Goal: Book appointment/travel/reservation

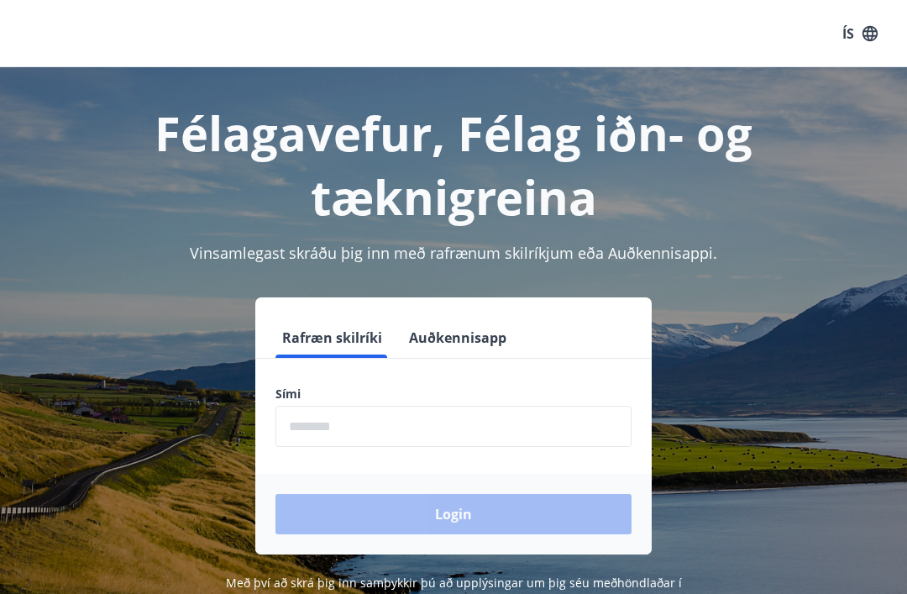
click at [328, 445] on input "phone" at bounding box center [453, 426] width 356 height 41
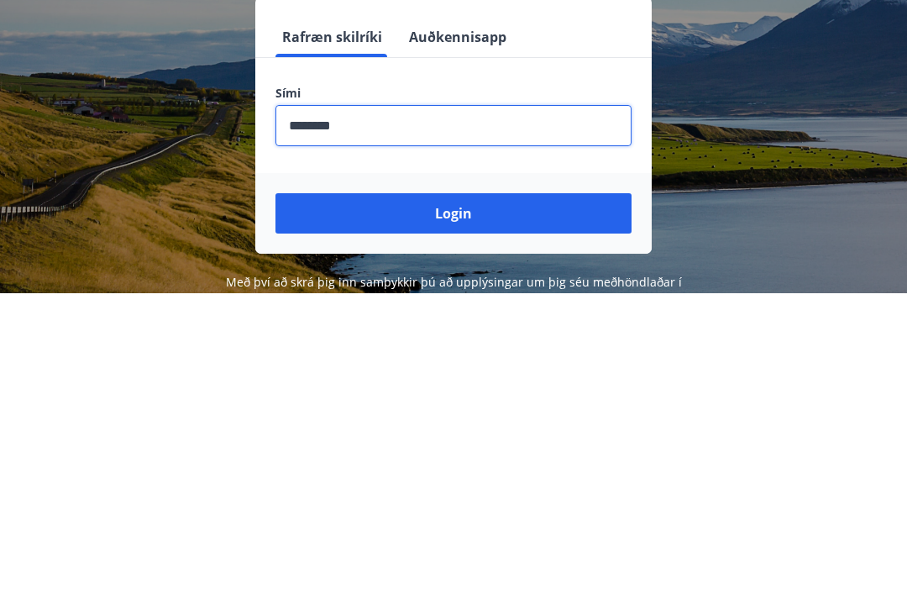
type input "********"
click at [396, 494] on button "Login" at bounding box center [453, 514] width 356 height 40
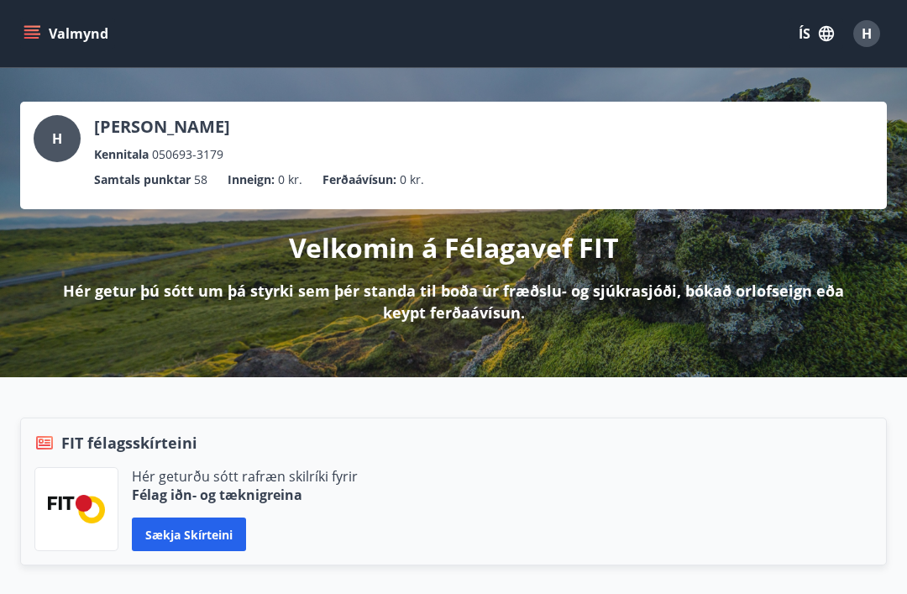
click at [35, 32] on icon "menu" at bounding box center [32, 33] width 17 height 17
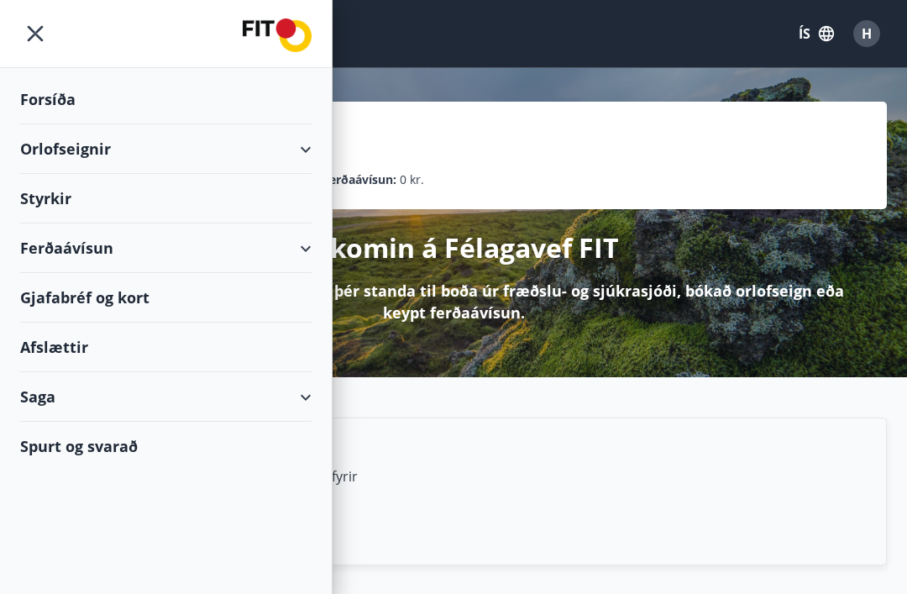
click at [38, 146] on div "Orlofseignir" at bounding box center [165, 149] width 291 height 50
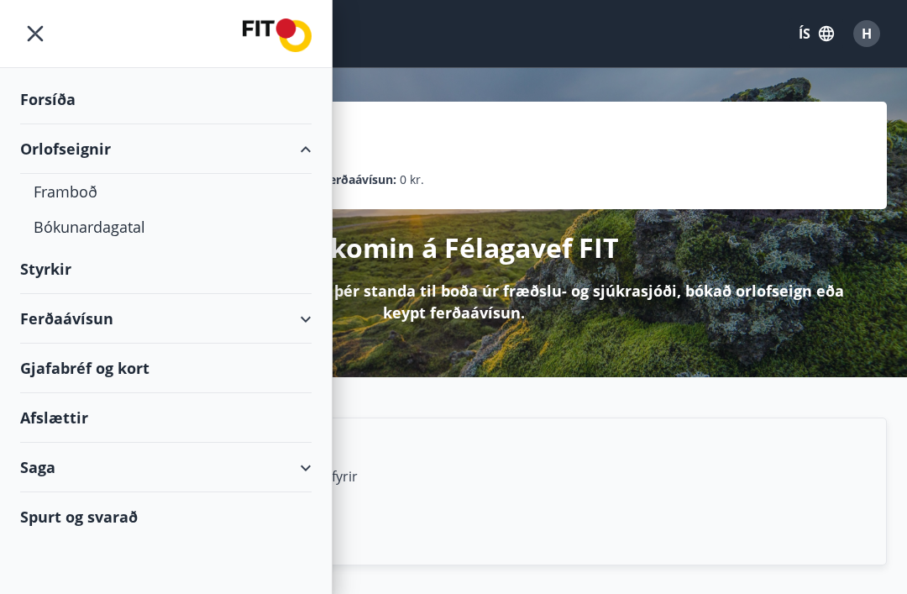
click at [54, 193] on div "Framboð" at bounding box center [166, 191] width 265 height 35
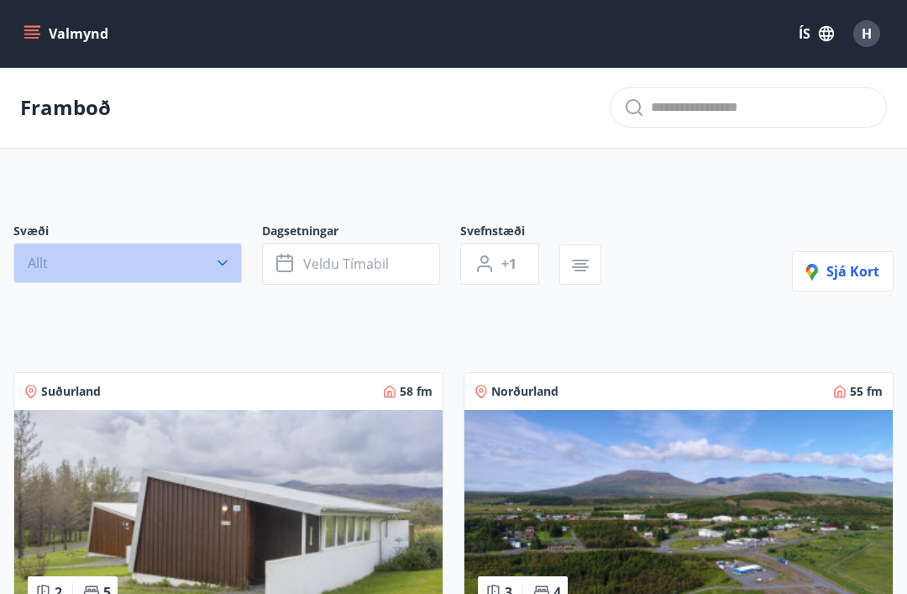
click at [89, 260] on button "Allt" at bounding box center [127, 263] width 228 height 40
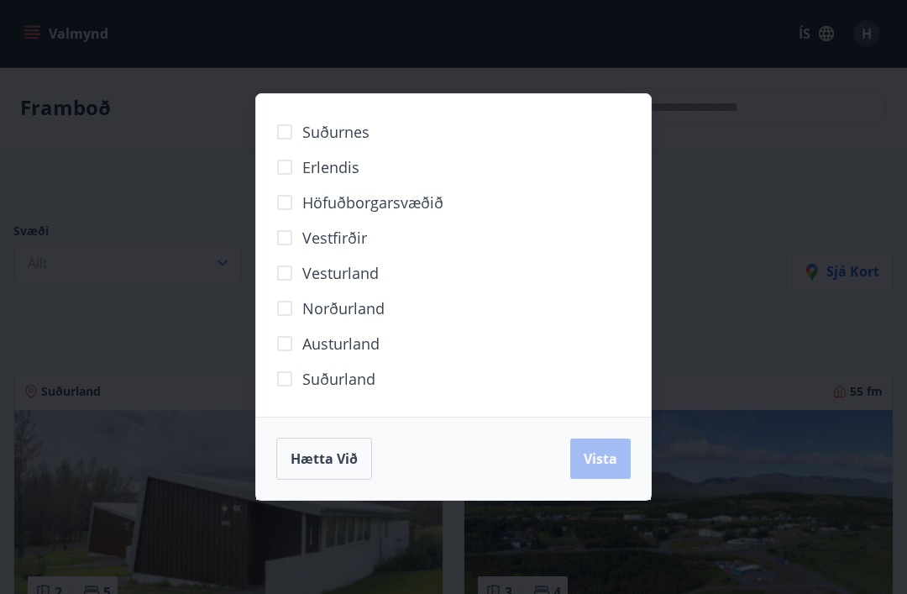
click at [306, 467] on span "Hætta við" at bounding box center [324, 458] width 67 height 18
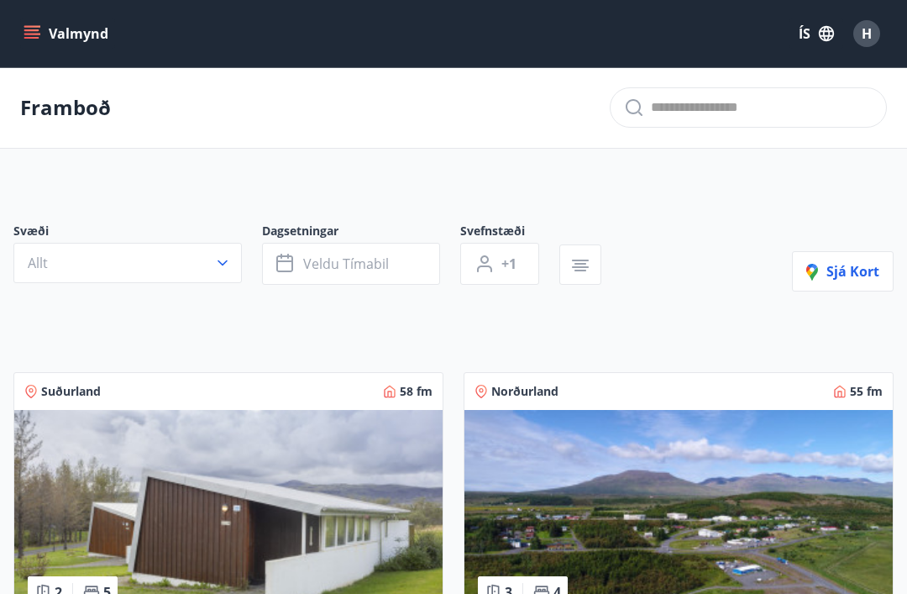
click at [692, 120] on input "text" at bounding box center [762, 107] width 222 height 27
click at [650, 168] on span "Mýrar - Vogur" at bounding box center [748, 161] width 250 height 20
type input "**********"
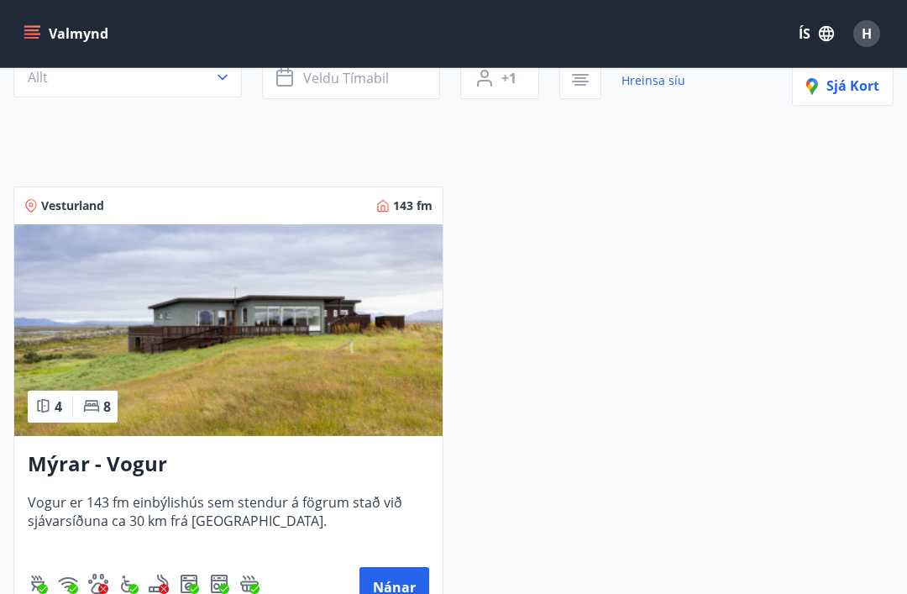
click at [391, 577] on button "Nánar" at bounding box center [394, 587] width 70 height 40
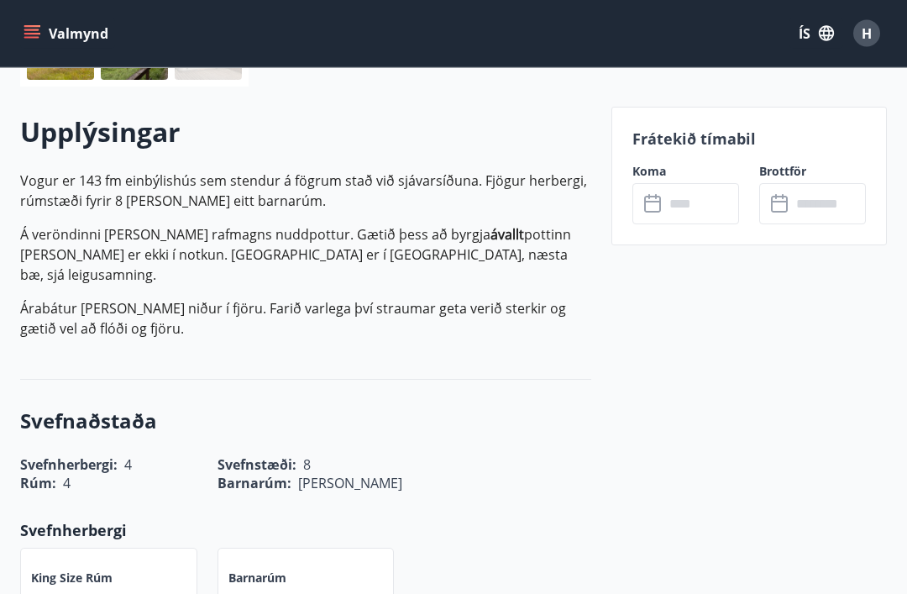
scroll to position [451, 0]
click at [671, 207] on input "text" at bounding box center [701, 203] width 75 height 41
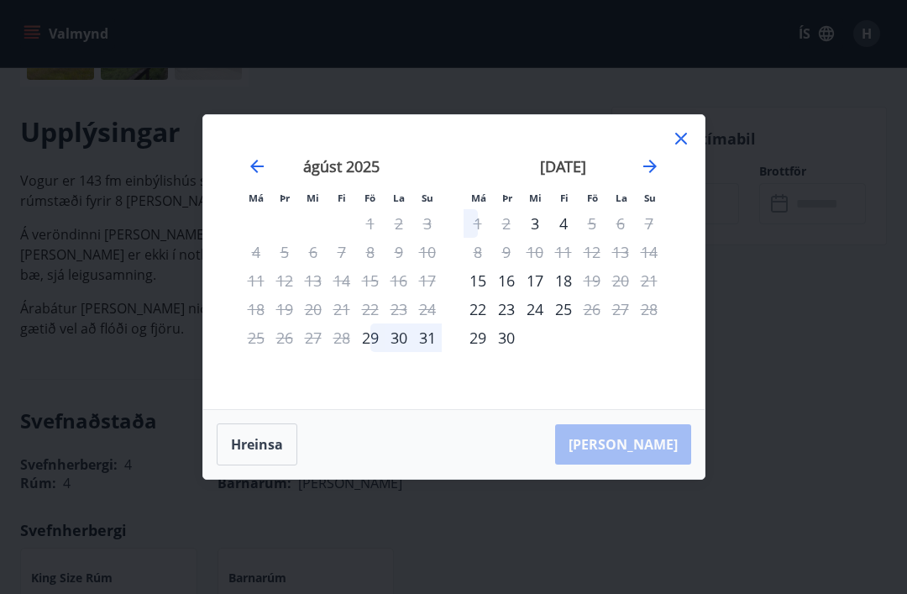
click at [646, 179] on div "september 2025" at bounding box center [564, 172] width 200 height 74
click at [649, 176] on icon "Move forward to switch to the next month." at bounding box center [650, 166] width 20 height 20
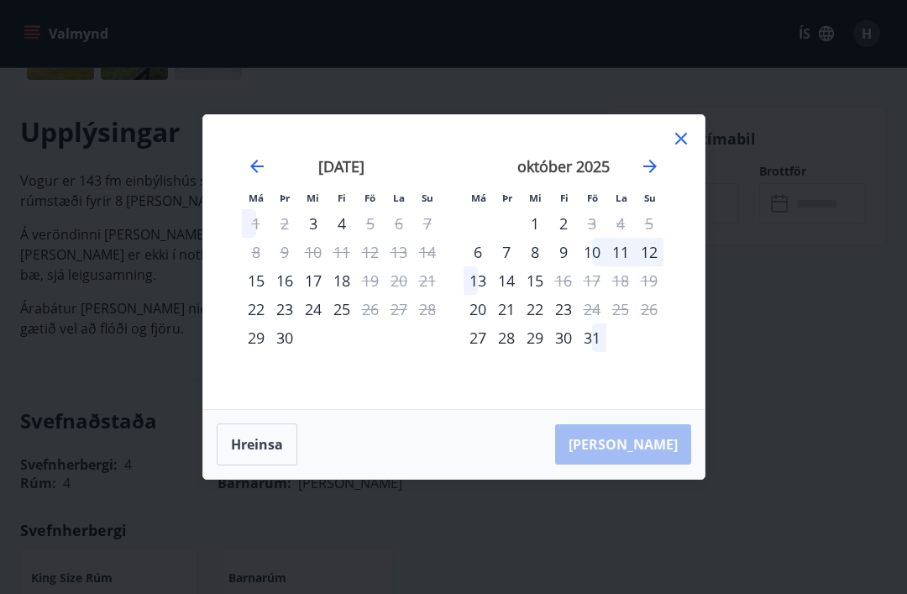
click at [600, 352] on div "31" at bounding box center [592, 337] width 29 height 29
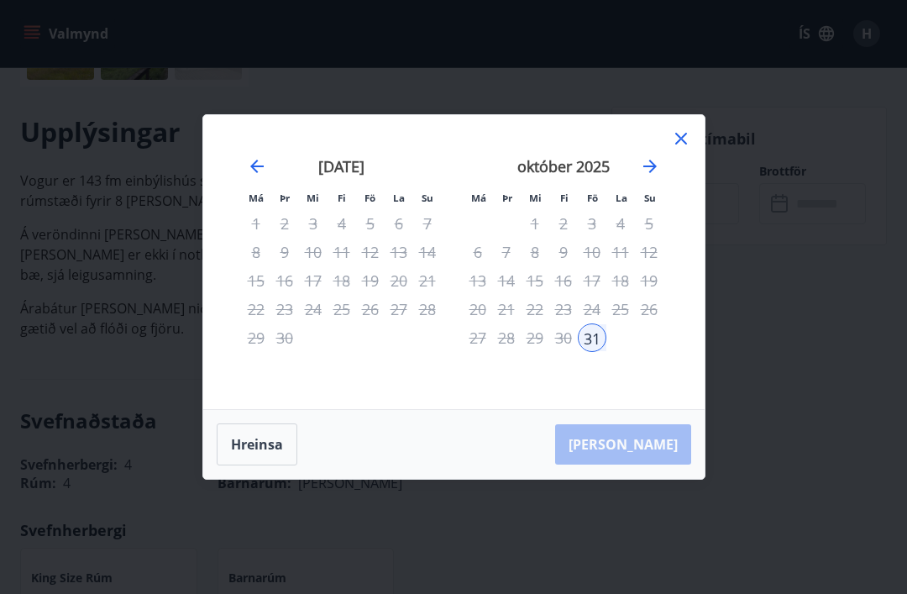
click at [650, 176] on icon "Move forward to switch to the next month." at bounding box center [650, 166] width 20 height 20
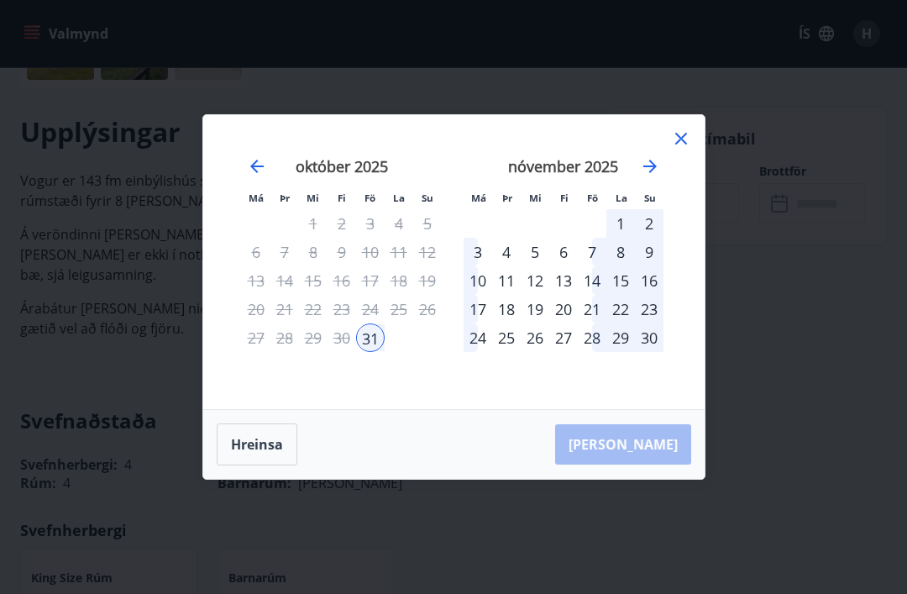
click at [654, 238] on div "2" at bounding box center [649, 223] width 29 height 29
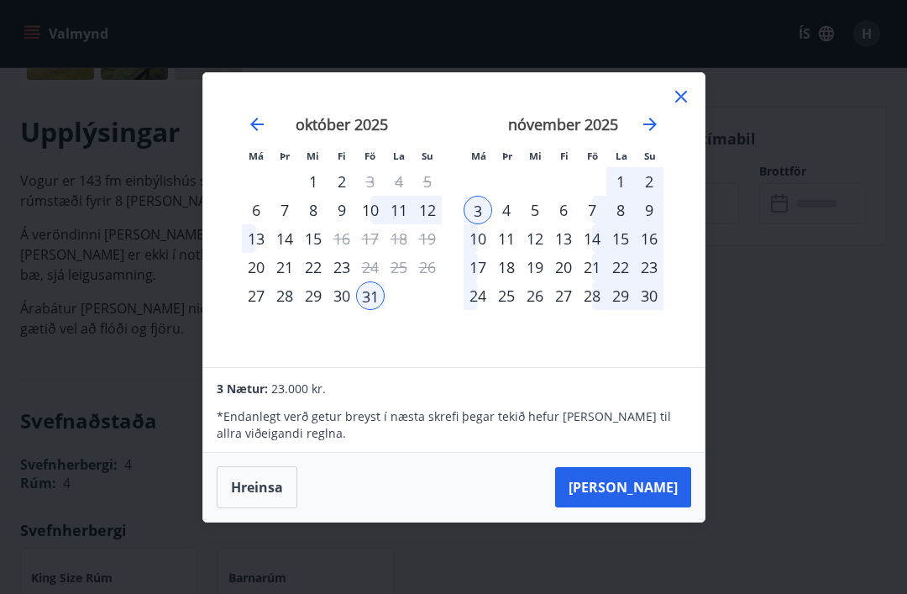
click at [651, 507] on button "Taka Frá" at bounding box center [623, 487] width 136 height 40
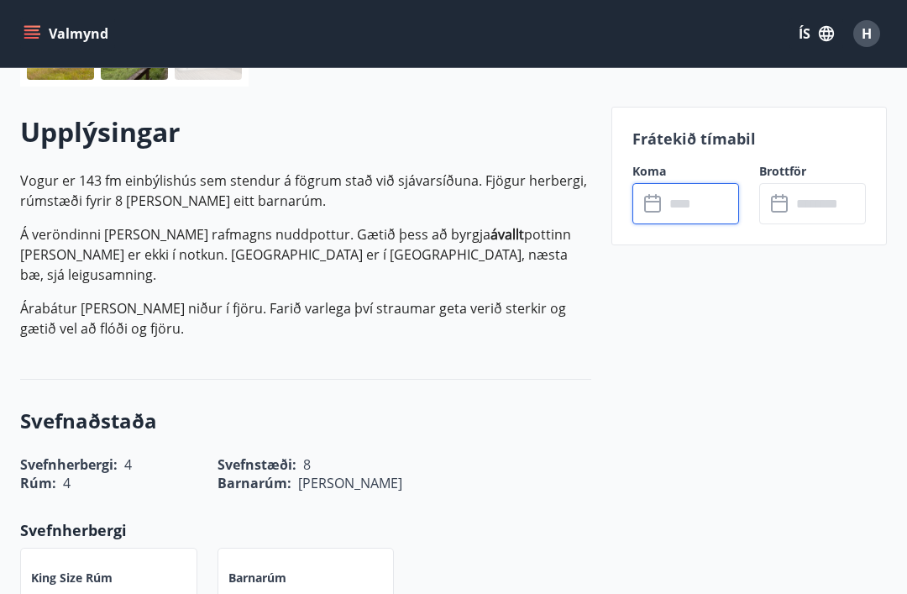
type input "******"
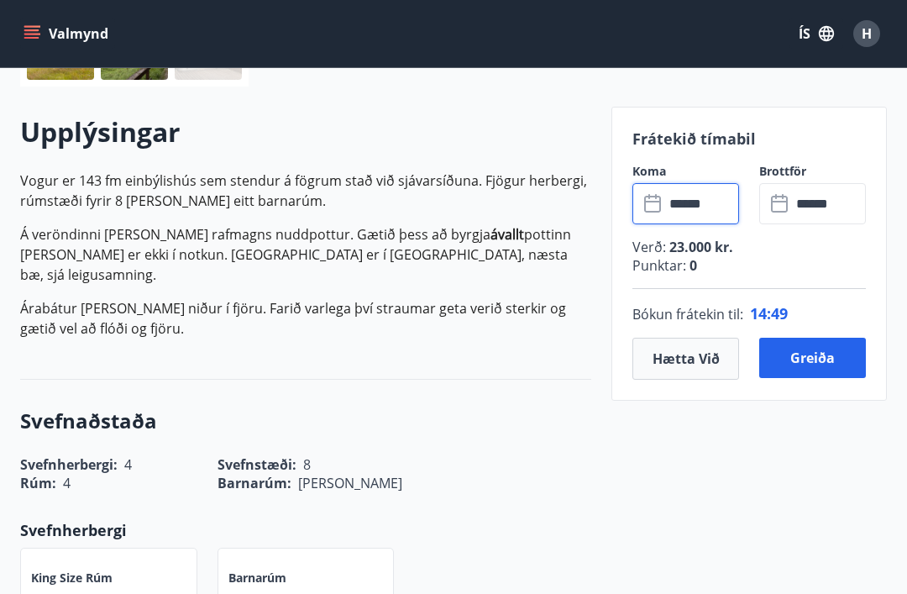
click at [817, 364] on button "Greiða" at bounding box center [812, 358] width 107 height 40
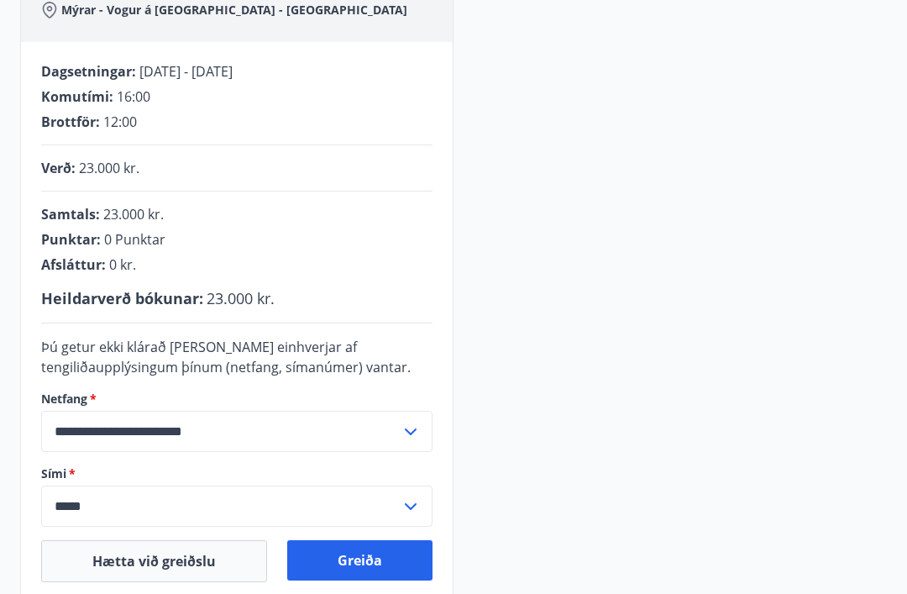
scroll to position [282, 0]
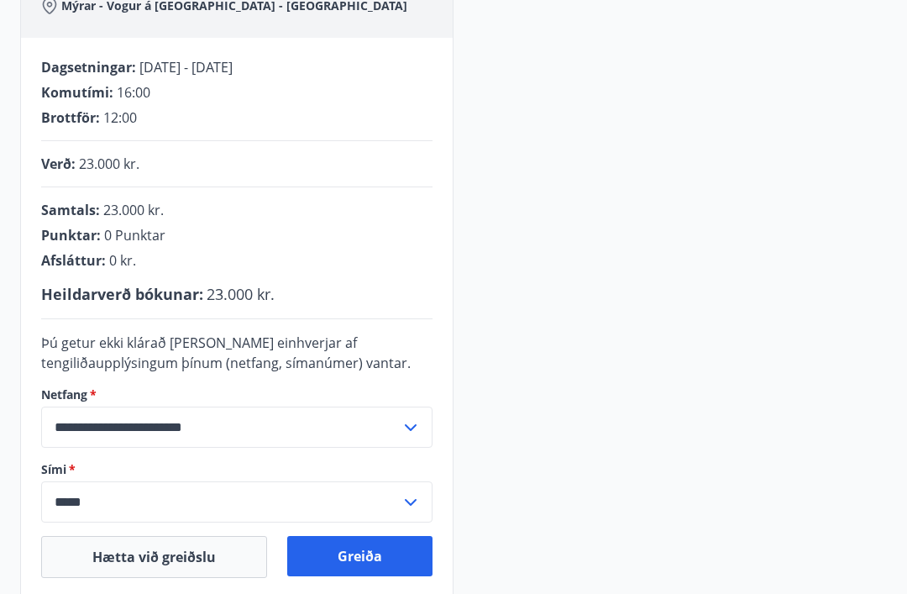
click at [109, 499] on input "*****" at bounding box center [220, 501] width 359 height 41
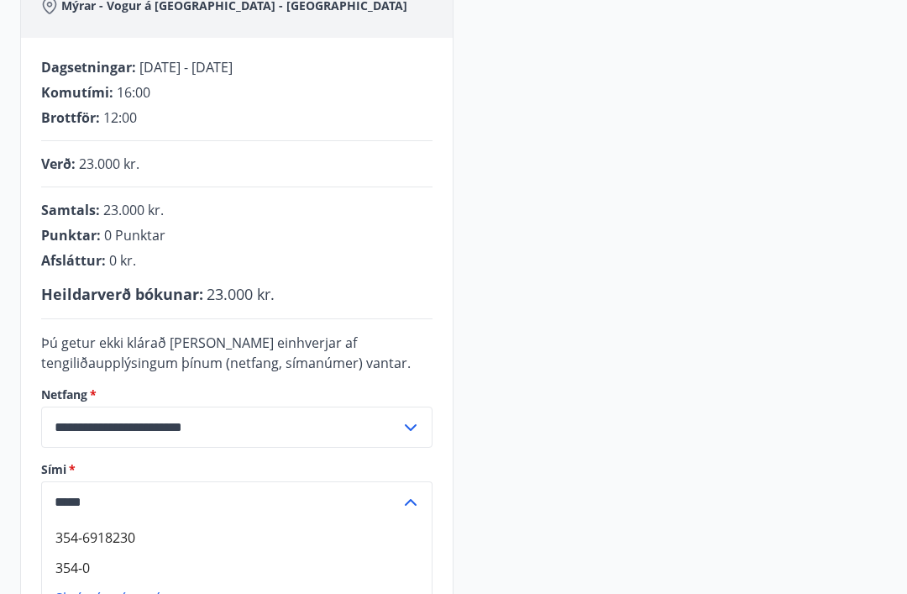
scroll to position [343, 0]
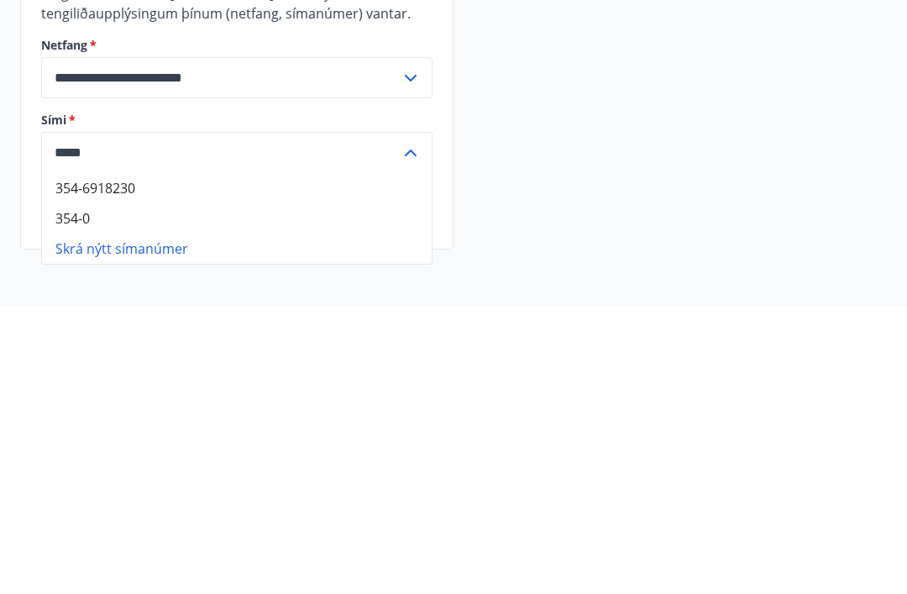
click at [106, 462] on li "354-6918230" at bounding box center [237, 477] width 390 height 30
type input "**********"
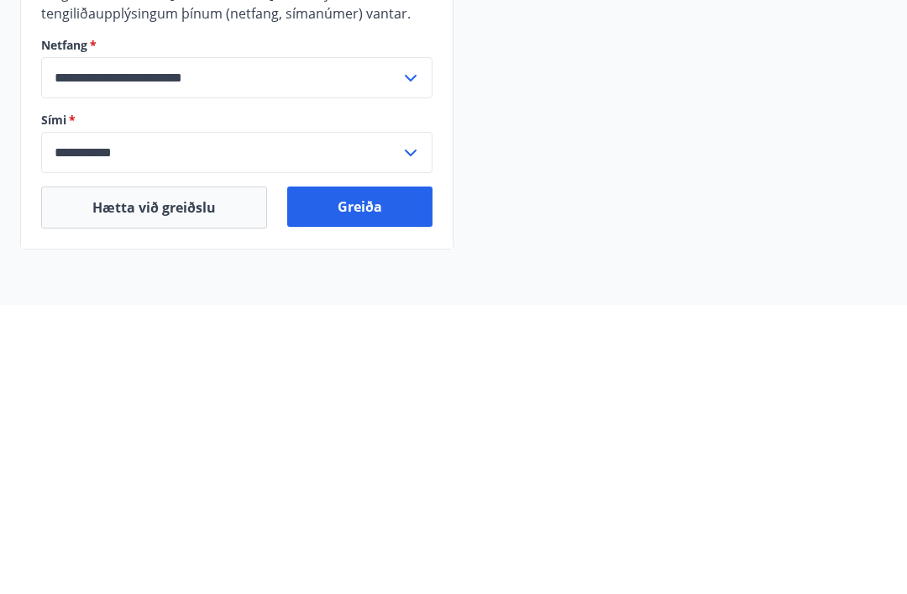
scroll to position [443, 0]
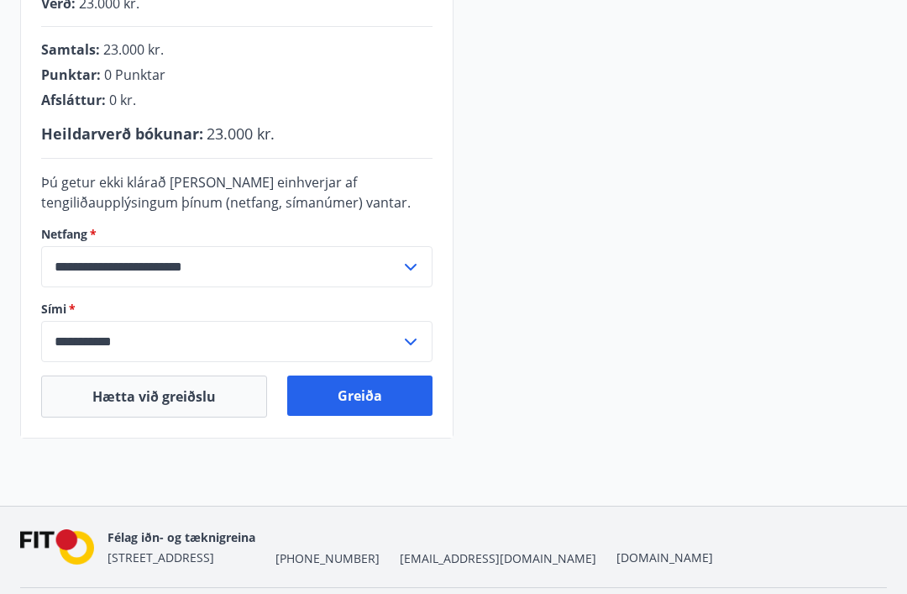
click at [345, 397] on button "Greiða" at bounding box center [359, 395] width 145 height 40
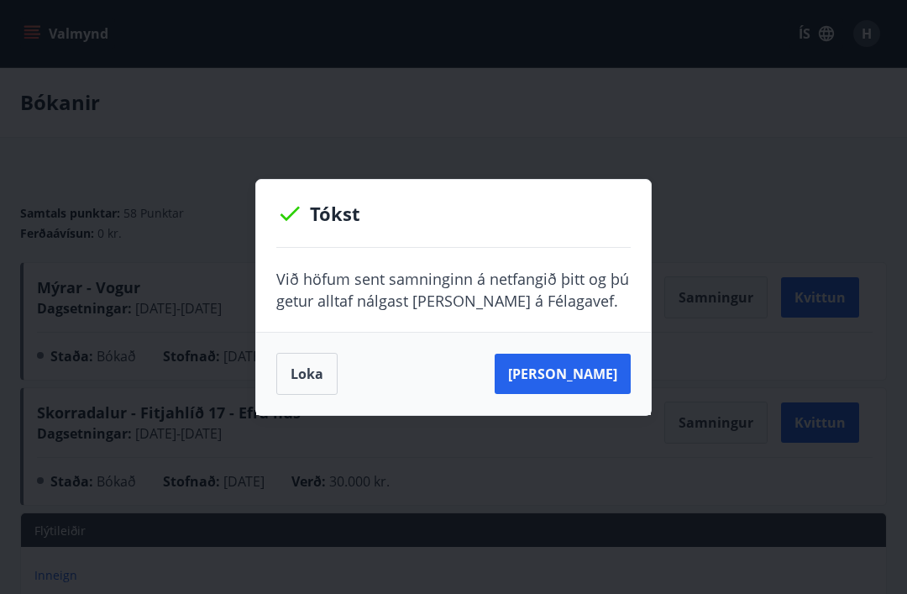
click at [562, 376] on button "[PERSON_NAME]" at bounding box center [563, 374] width 136 height 40
click at [587, 363] on button "[PERSON_NAME]" at bounding box center [563, 374] width 136 height 40
click at [554, 376] on button "[PERSON_NAME]" at bounding box center [563, 374] width 136 height 40
click at [305, 391] on button "Loka" at bounding box center [306, 374] width 61 height 42
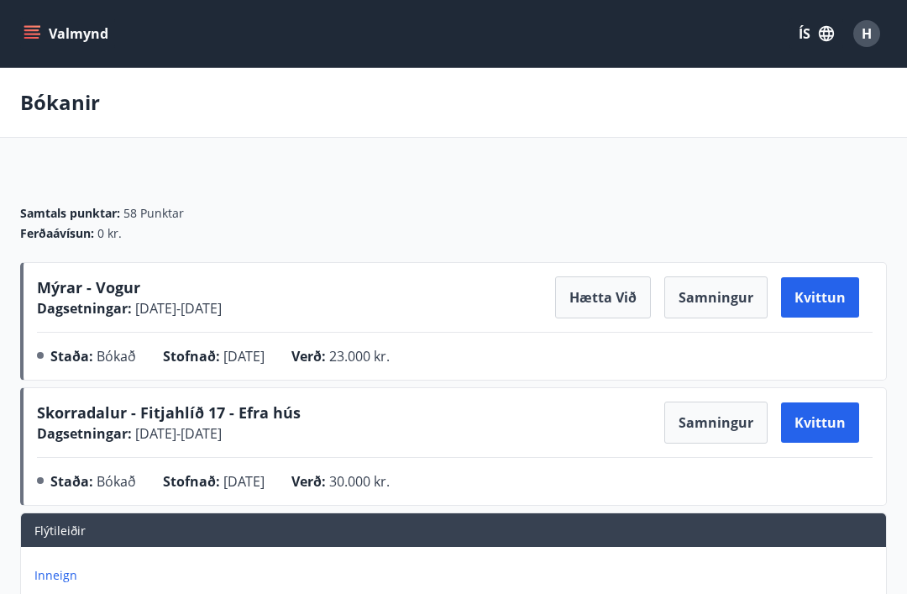
click at [711, 291] on button "Samningur" at bounding box center [715, 297] width 103 height 42
